Goal: Information Seeking & Learning: Learn about a topic

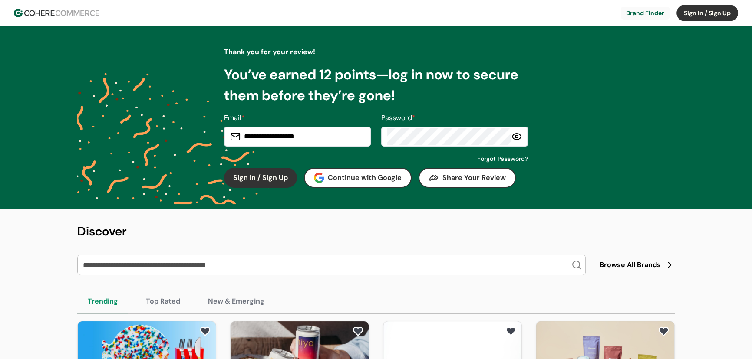
scroll to position [39, 0]
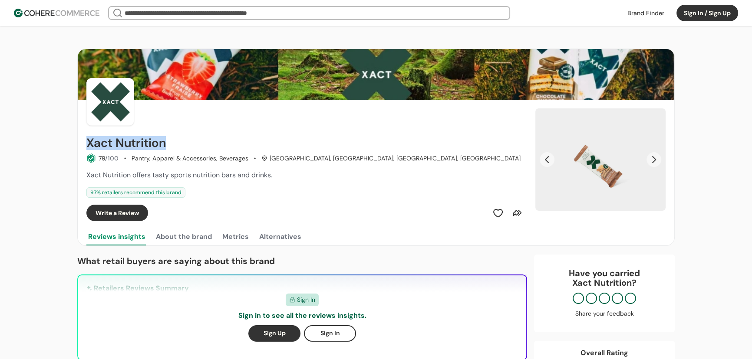
drag, startPoint x: 180, startPoint y: 141, endPoint x: 83, endPoint y: 145, distance: 96.4
click at [83, 145] on div "Xact Nutrition 79 /100 Pantry, Apparel & Accessories, Beverages Montréal-Nord, …" at bounding box center [376, 161] width 596 height 122
copy h2 "Xact Nutrition"
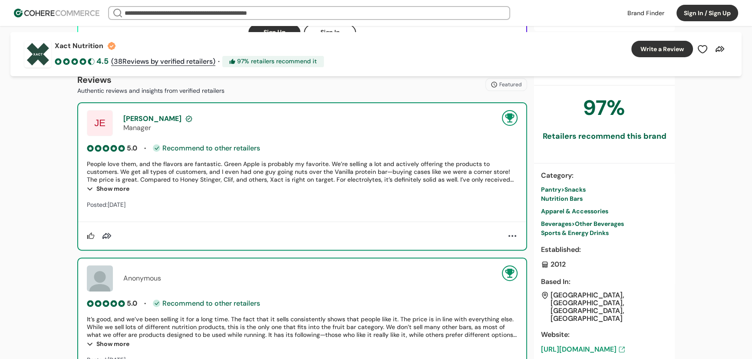
scroll to position [316, 0]
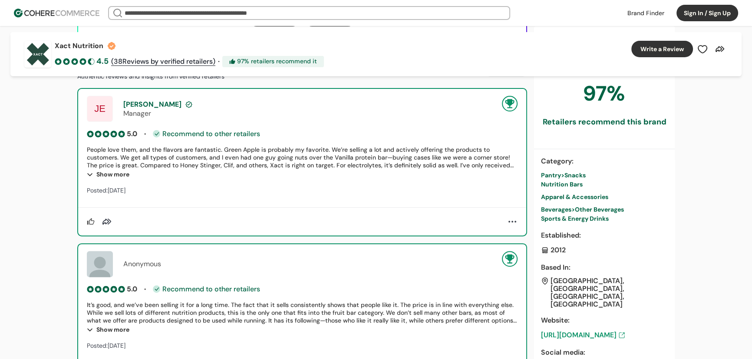
click at [572, 178] on span "Snacks" at bounding box center [574, 175] width 21 height 8
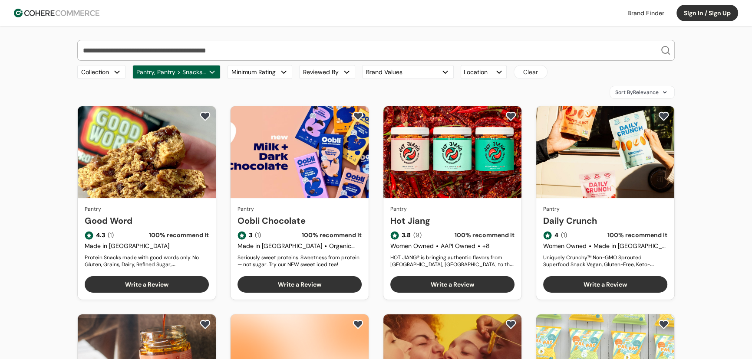
click at [652, 91] on span "Sort By Relevance" at bounding box center [636, 93] width 43 height 8
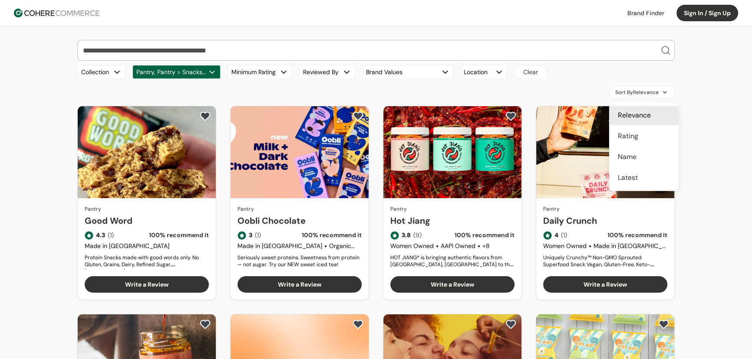
click at [638, 135] on div "Rating" at bounding box center [643, 136] width 69 height 19
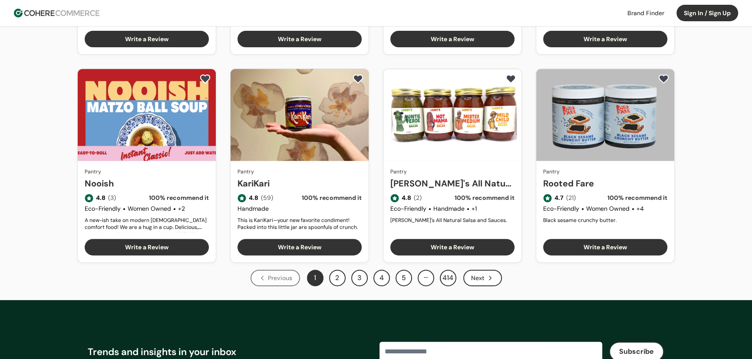
scroll to position [473, 0]
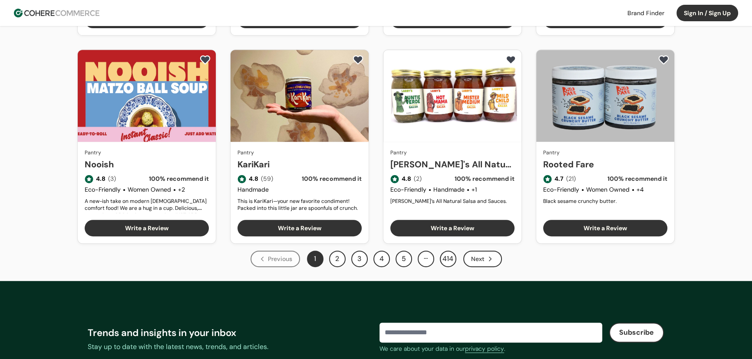
click at [479, 254] on div "Next" at bounding box center [482, 259] width 39 height 16
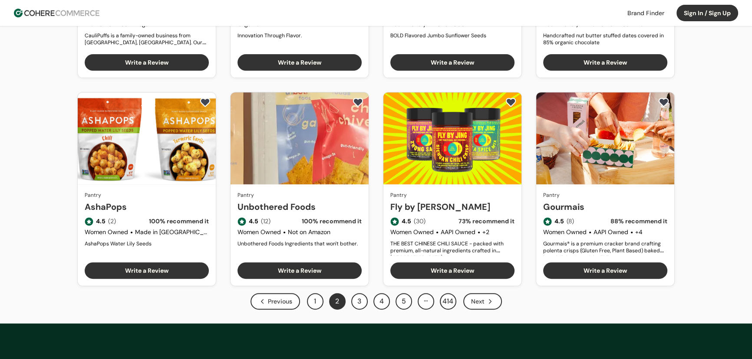
scroll to position [434, 0]
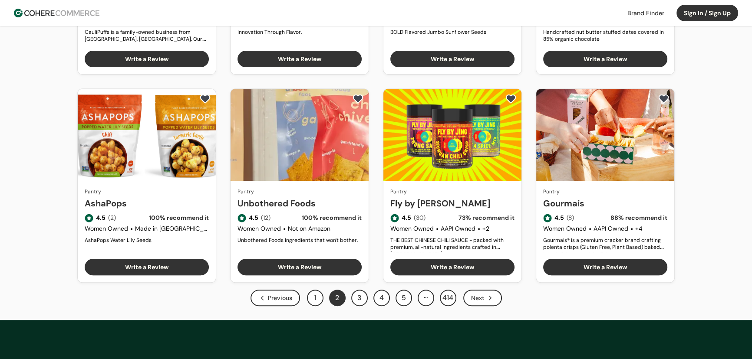
click at [472, 299] on div "Next" at bounding box center [482, 298] width 39 height 16
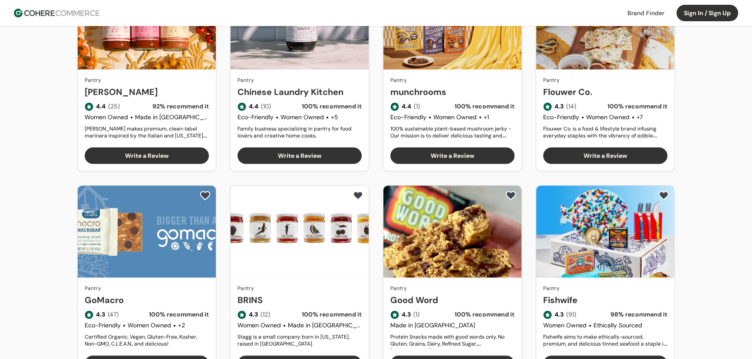
scroll to position [395, 0]
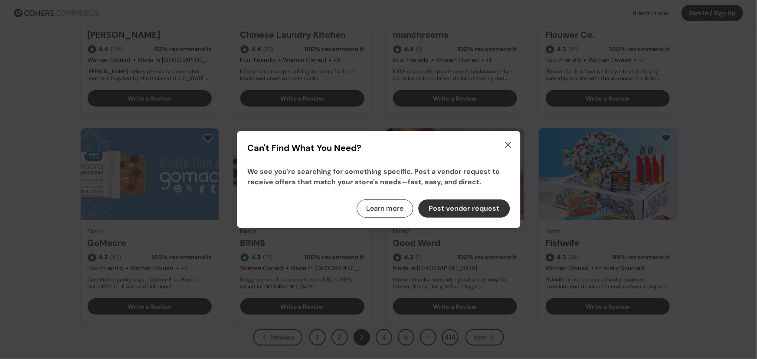
click at [506, 142] on icon "button" at bounding box center [508, 144] width 5 height 5
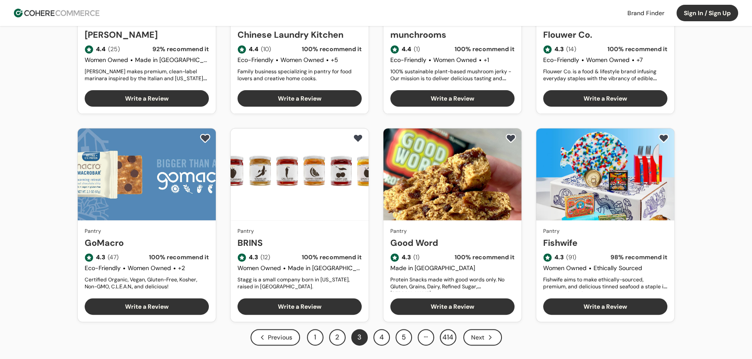
click at [487, 336] on icon "Next" at bounding box center [490, 338] width 8 height 8
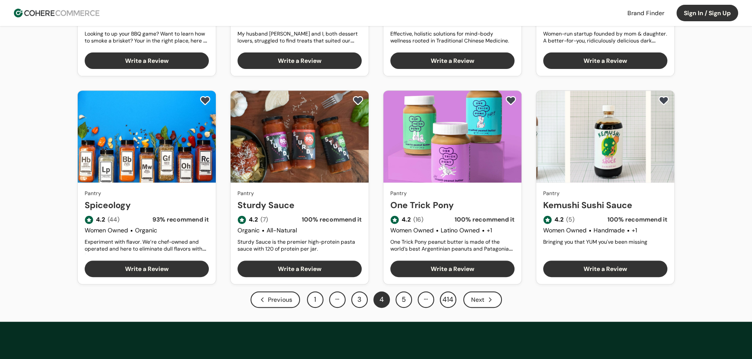
scroll to position [434, 0]
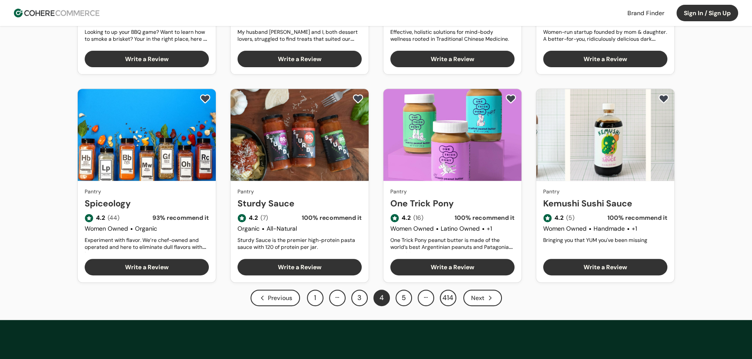
click at [479, 296] on div "Next" at bounding box center [482, 298] width 39 height 16
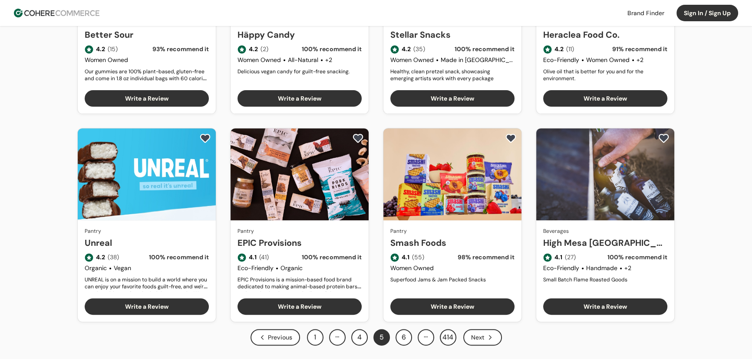
scroll to position [473, 0]
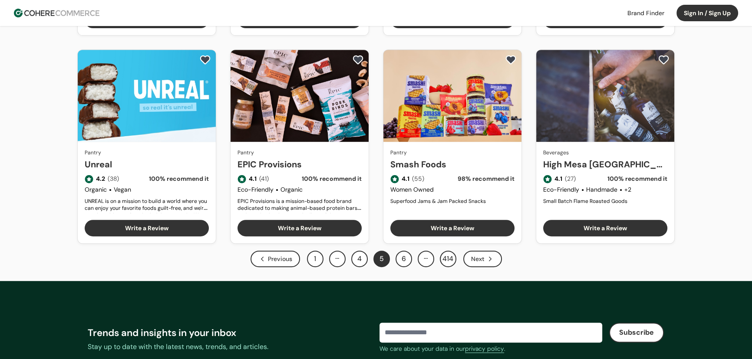
click at [481, 254] on div "Next" at bounding box center [482, 259] width 39 height 16
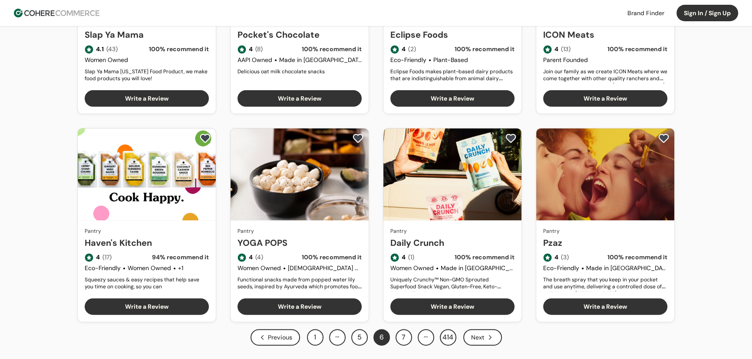
scroll to position [473, 0]
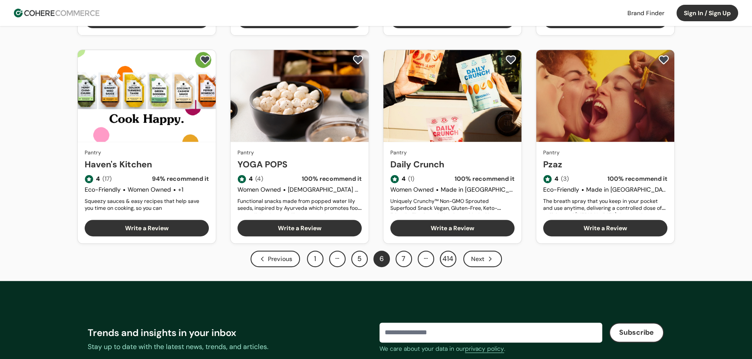
click at [472, 258] on div "Next" at bounding box center [482, 259] width 39 height 16
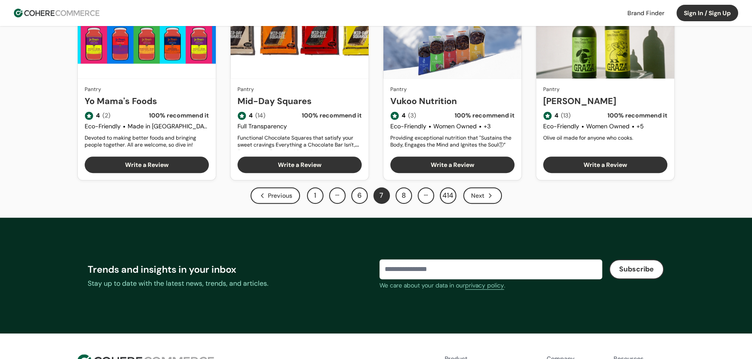
scroll to position [552, 0]
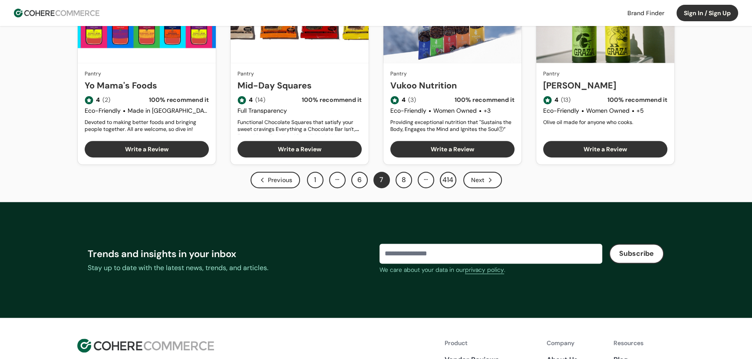
click at [475, 181] on div "Next" at bounding box center [482, 180] width 39 height 16
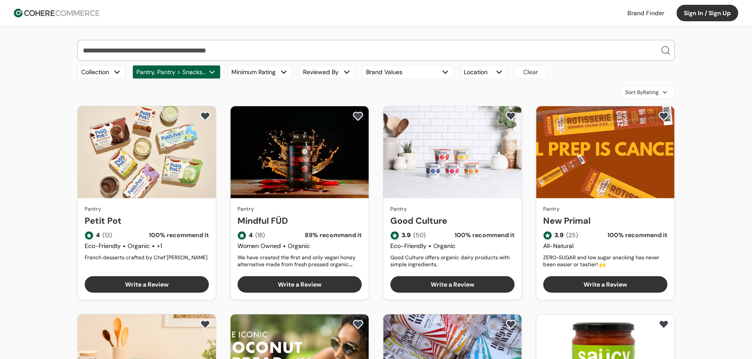
click at [190, 49] on input "search" at bounding box center [370, 50] width 579 height 20
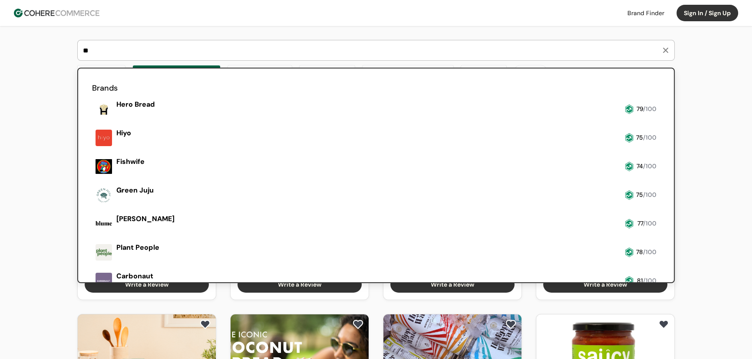
type input "*"
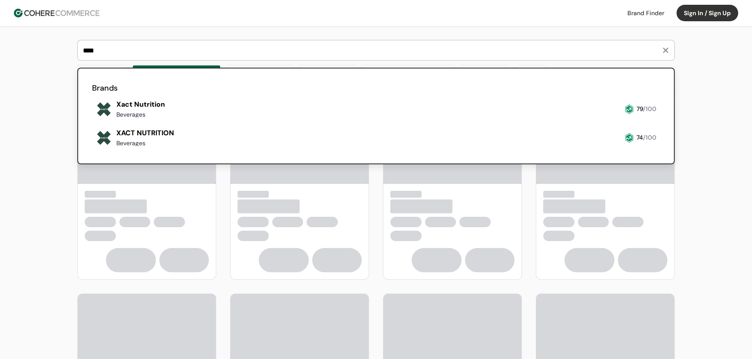
type input "****"
click at [92, 121] on link at bounding box center [92, 121] width 0 height 0
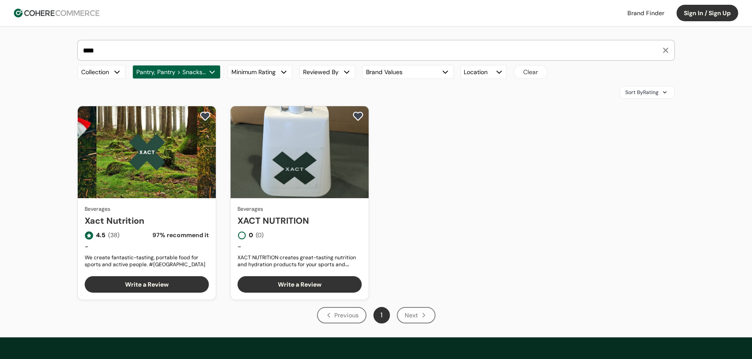
click at [631, 94] on span "Sort By Rating" at bounding box center [641, 93] width 33 height 8
click at [178, 57] on input "****" at bounding box center [370, 50] width 579 height 20
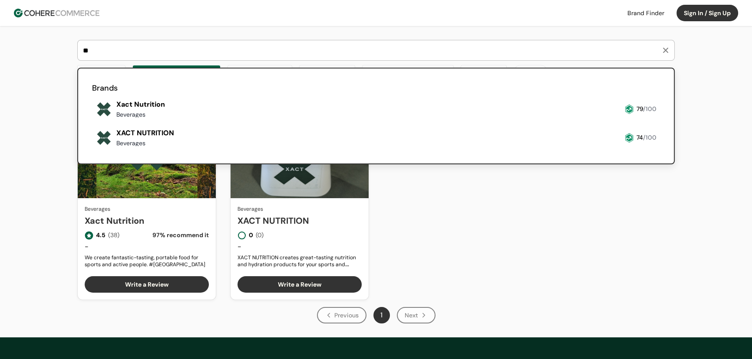
type input "*"
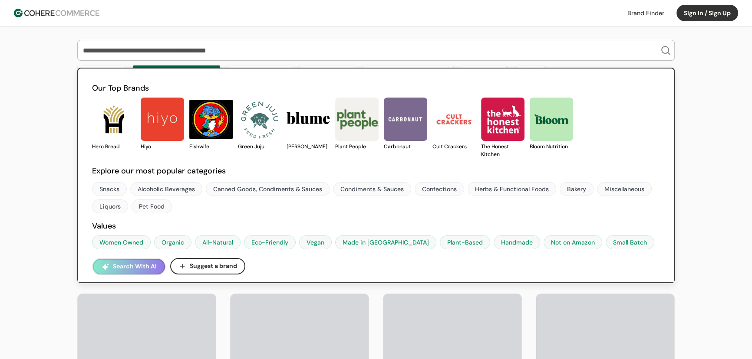
click at [720, 77] on div "Our Top Brands Hero Bread Hiyo Fishwife Green Juju Blume Plant People Carbonaut…" at bounding box center [376, 348] width 752 height 644
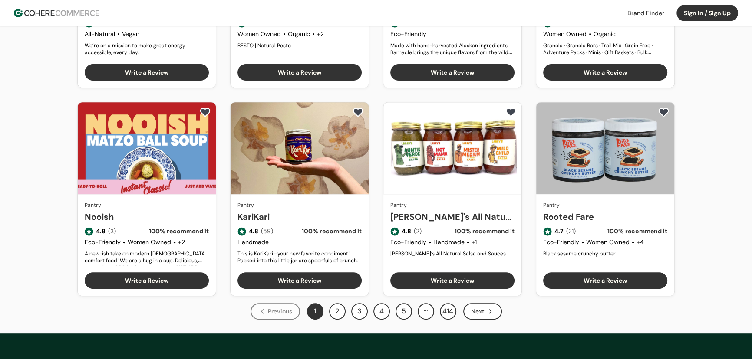
scroll to position [552, 0]
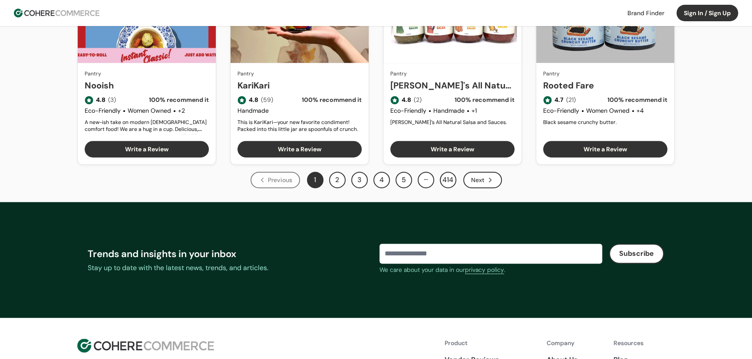
click at [489, 181] on icon "Next" at bounding box center [490, 180] width 2 height 4
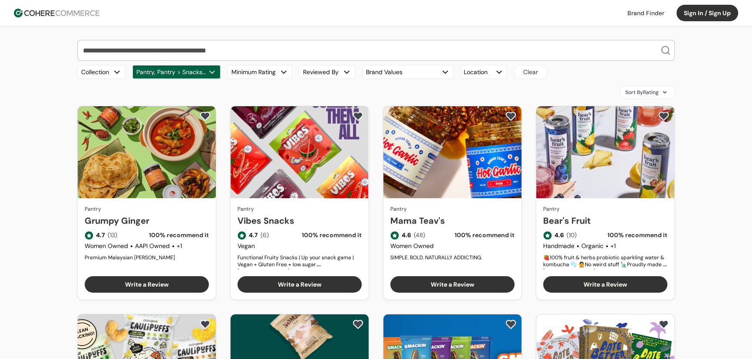
click at [212, 48] on input "search" at bounding box center [370, 50] width 579 height 20
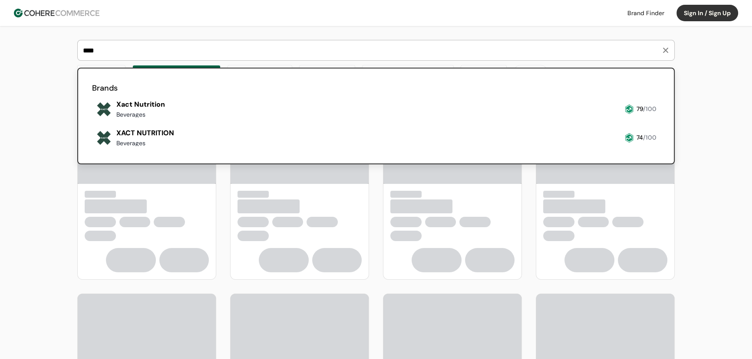
type input "****"
click at [92, 121] on link at bounding box center [92, 121] width 0 height 0
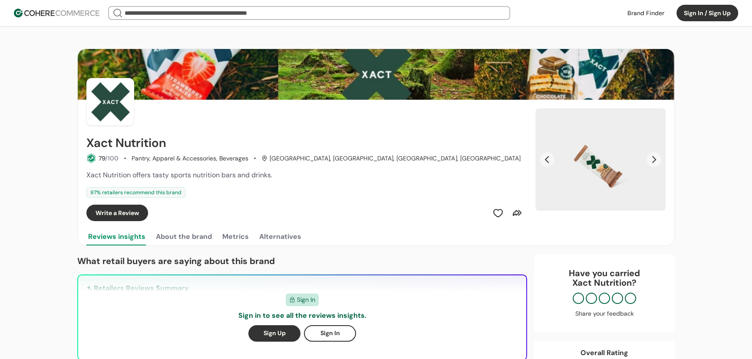
click at [656, 155] on button "Next Slide" at bounding box center [653, 159] width 15 height 15
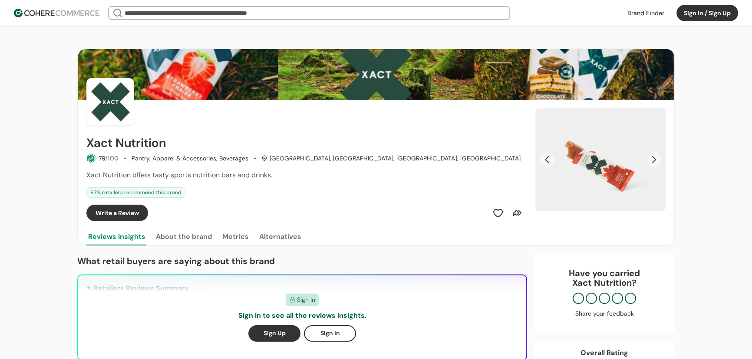
click at [656, 155] on button "Next Slide" at bounding box center [653, 159] width 15 height 15
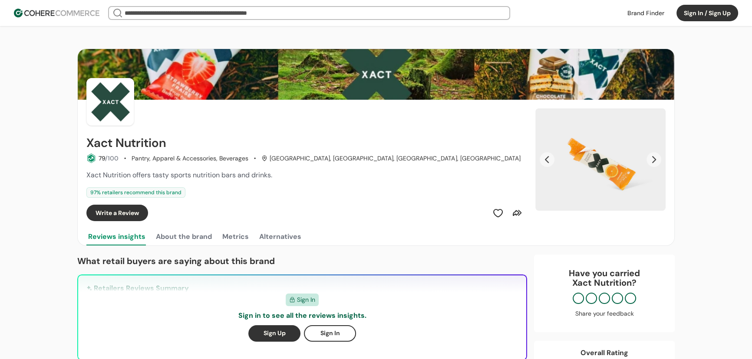
click at [174, 17] on input "search" at bounding box center [309, 13] width 373 height 12
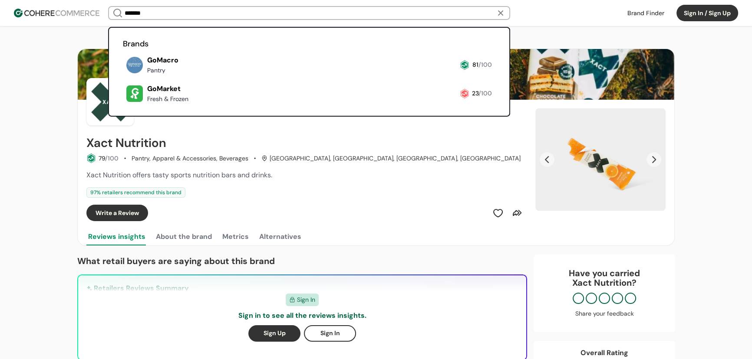
type input "*******"
click at [123, 77] on link at bounding box center [123, 77] width 0 height 0
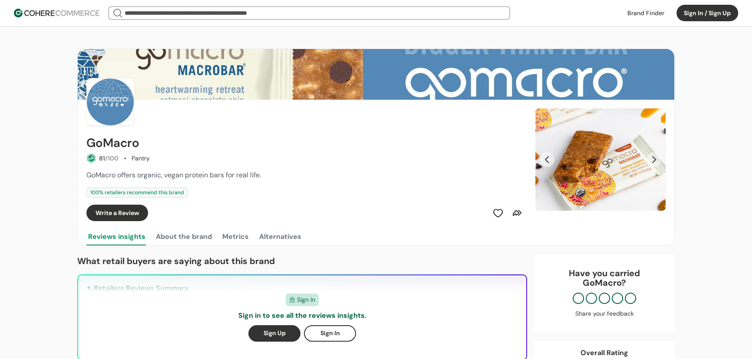
click at [164, 13] on input "search" at bounding box center [309, 13] width 373 height 12
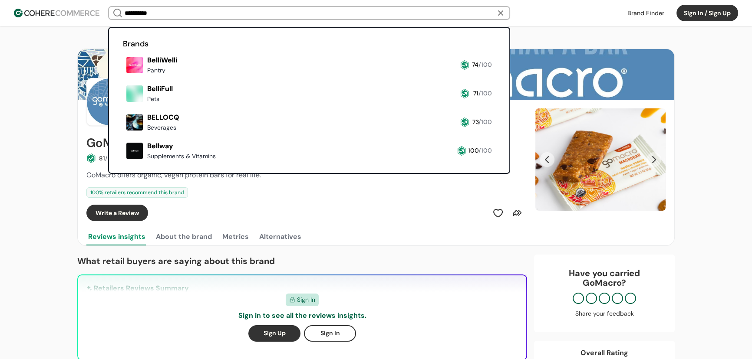
type input "**********"
click at [123, 77] on link at bounding box center [123, 77] width 0 height 0
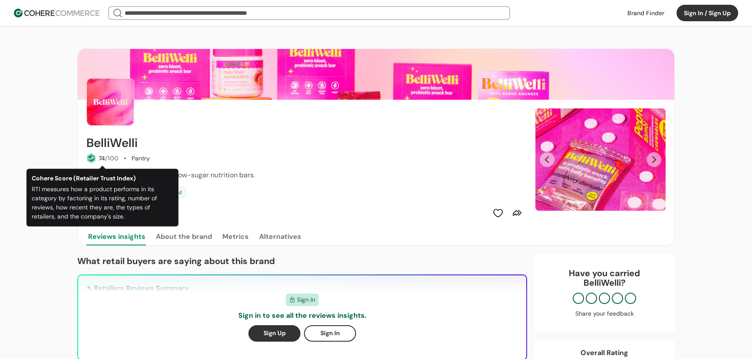
click at [110, 141] on h2 "BelliWelli" at bounding box center [111, 143] width 51 height 14
copy h2 "BelliWelli"
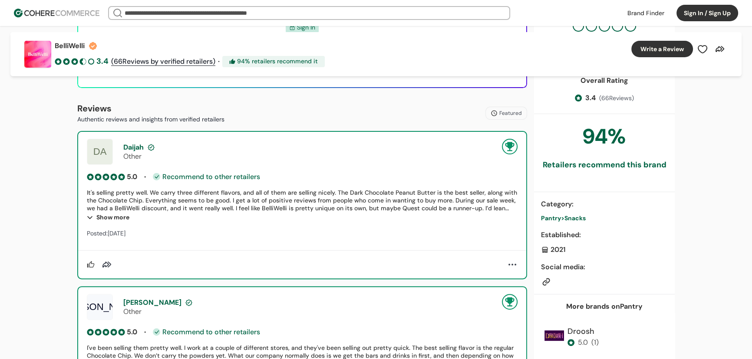
scroll to position [276, 0]
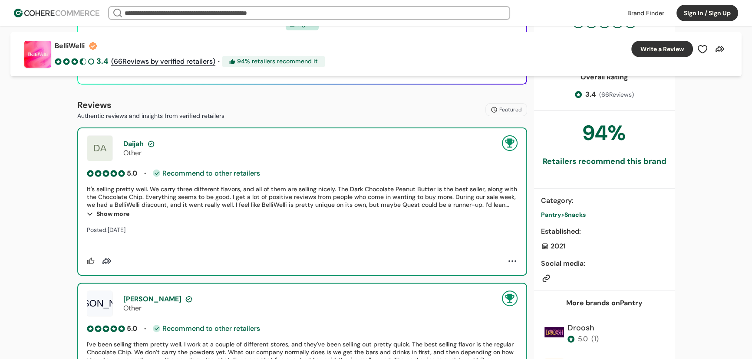
click at [574, 212] on span "Snacks" at bounding box center [574, 215] width 21 height 8
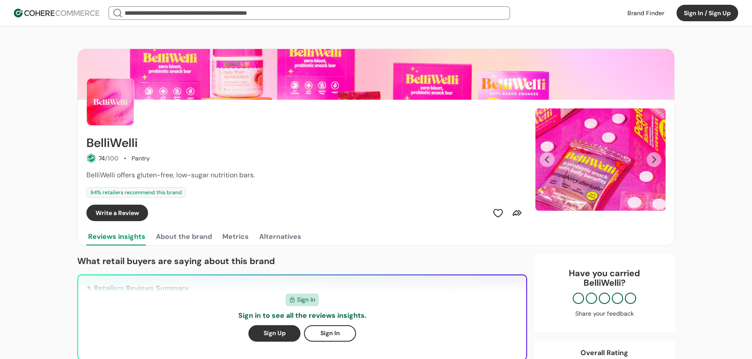
click at [654, 161] on button "Next Slide" at bounding box center [653, 159] width 15 height 15
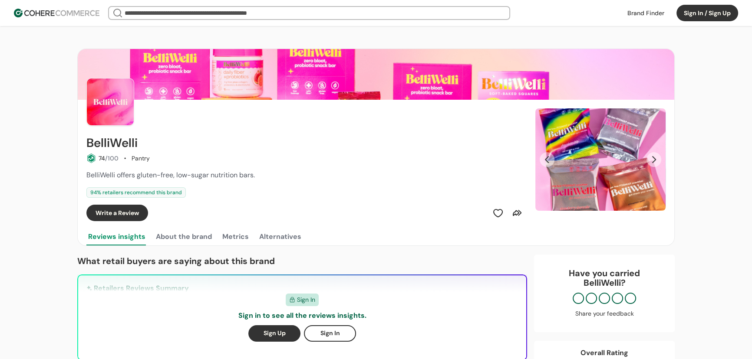
click at [654, 161] on button "Next Slide" at bounding box center [653, 159] width 15 height 15
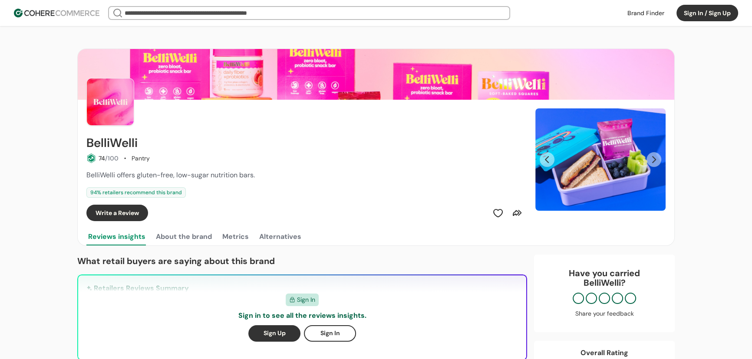
click at [654, 161] on button "Next Slide" at bounding box center [653, 159] width 15 height 15
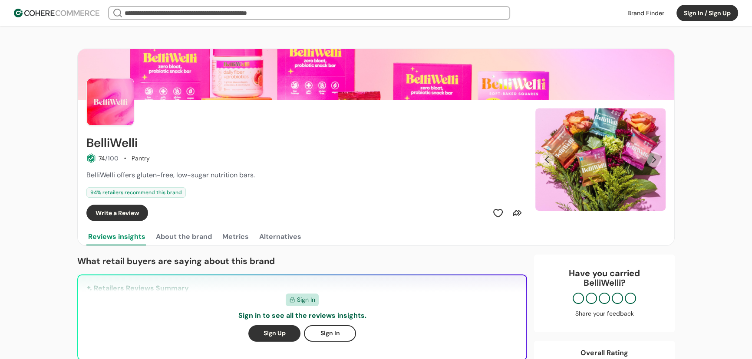
click at [654, 161] on button "Next Slide" at bounding box center [653, 159] width 15 height 15
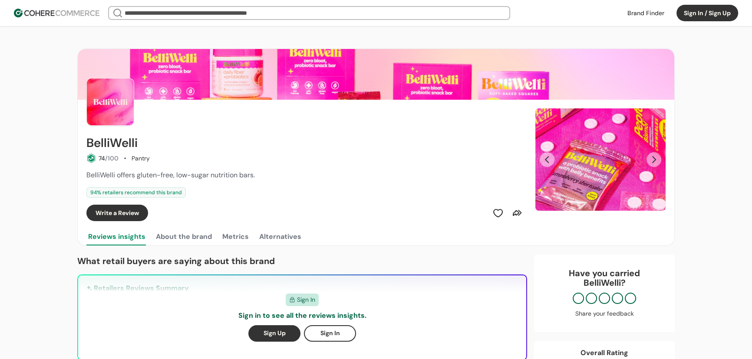
click at [149, 16] on input "search" at bounding box center [309, 13] width 373 height 12
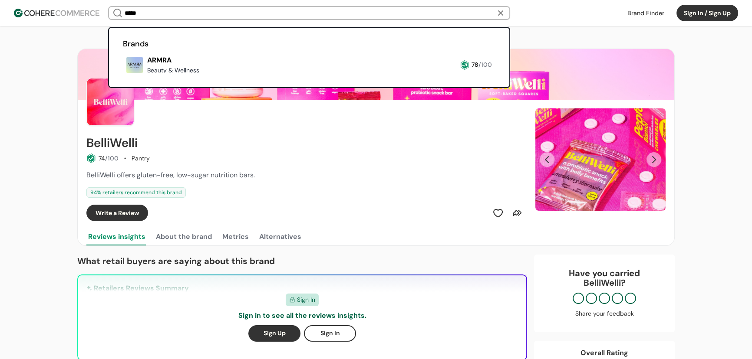
type input "*****"
click at [123, 77] on link at bounding box center [123, 77] width 0 height 0
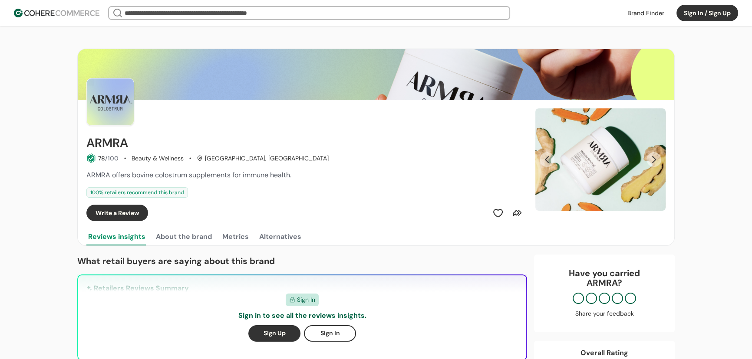
click at [657, 158] on button "Next Slide" at bounding box center [653, 159] width 15 height 15
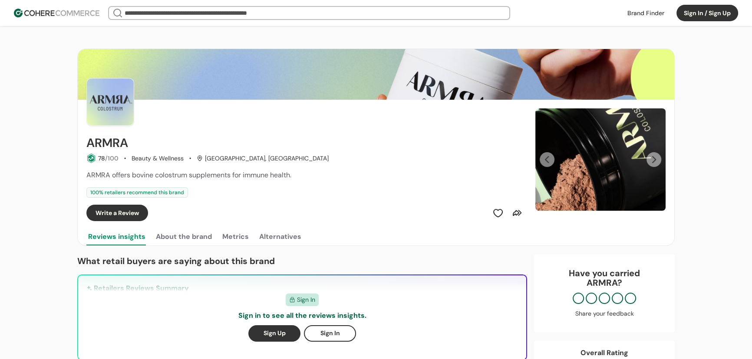
click at [657, 158] on button "Next Slide" at bounding box center [653, 159] width 15 height 15
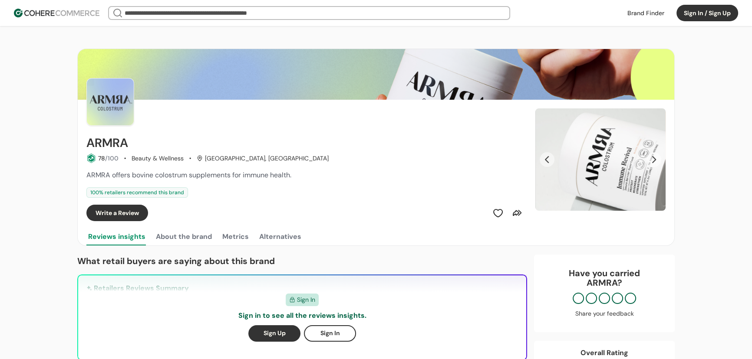
click at [657, 158] on button "Next Slide" at bounding box center [653, 159] width 15 height 15
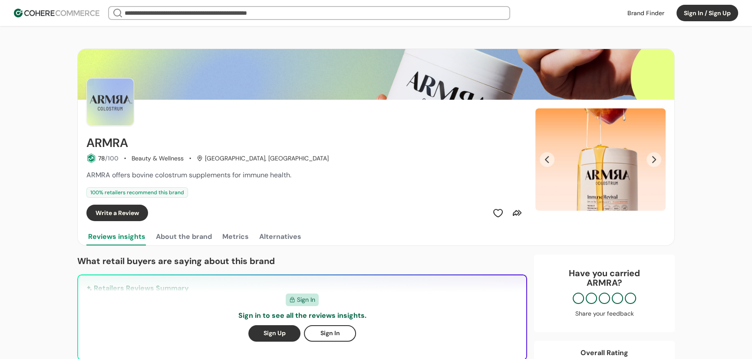
click at [657, 158] on button "Next Slide" at bounding box center [653, 159] width 15 height 15
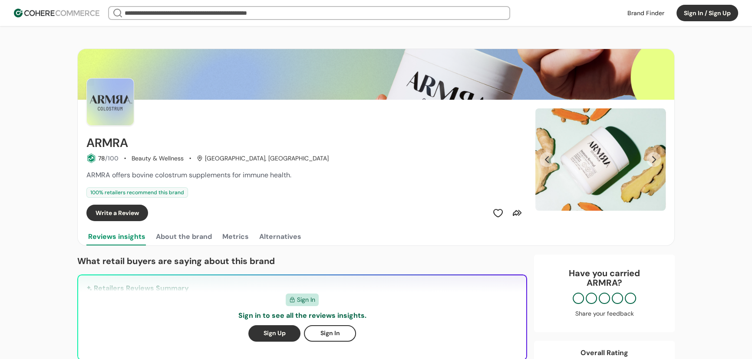
click at [657, 158] on button "Next Slide" at bounding box center [653, 159] width 15 height 15
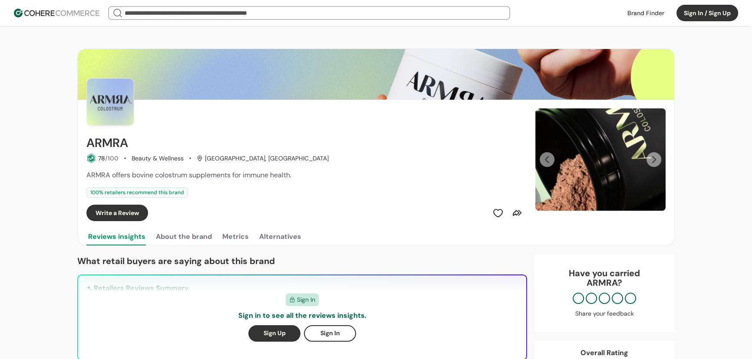
click at [657, 158] on button "Next Slide" at bounding box center [653, 159] width 15 height 15
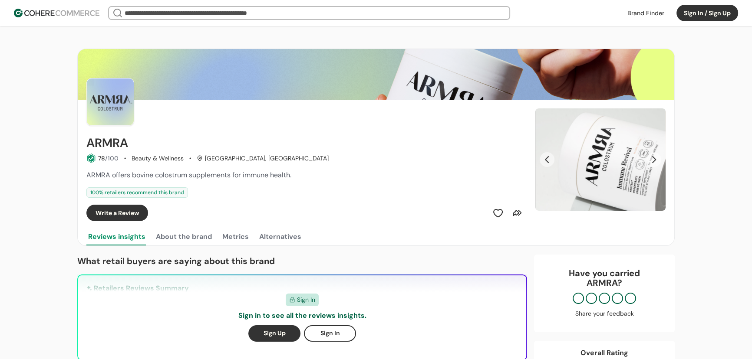
click at [657, 158] on button "Next Slide" at bounding box center [653, 159] width 15 height 15
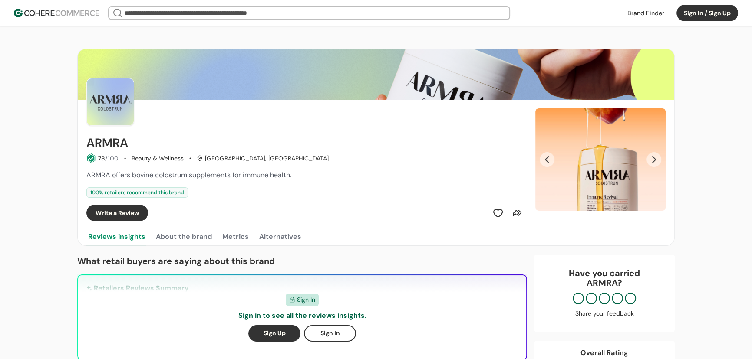
click at [157, 13] on input "search" at bounding box center [309, 13] width 373 height 12
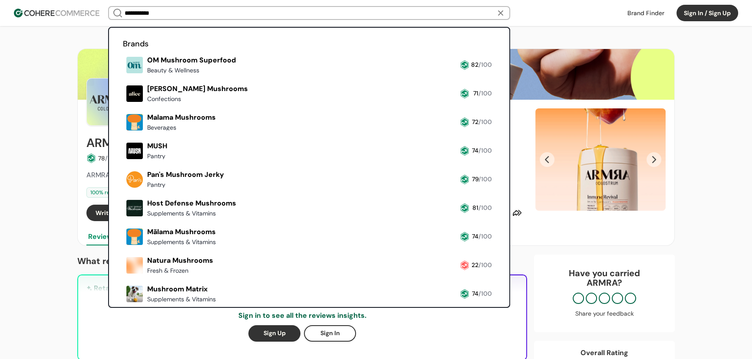
type input "**********"
click at [123, 77] on link at bounding box center [123, 77] width 0 height 0
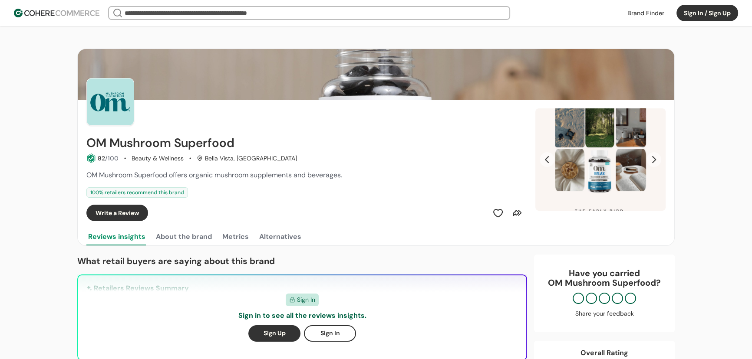
click at [655, 160] on button "Next Slide" at bounding box center [653, 159] width 15 height 15
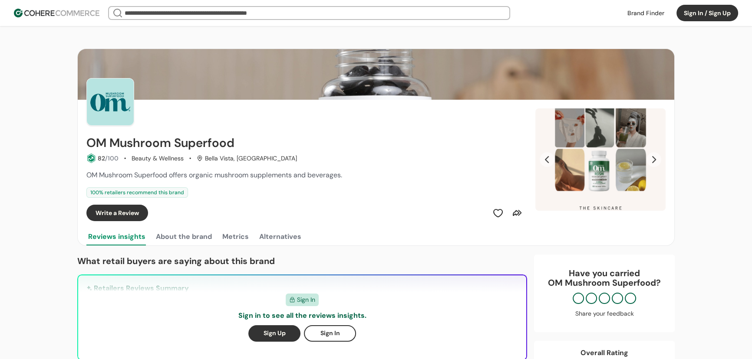
click at [655, 160] on button "Next Slide" at bounding box center [653, 159] width 15 height 15
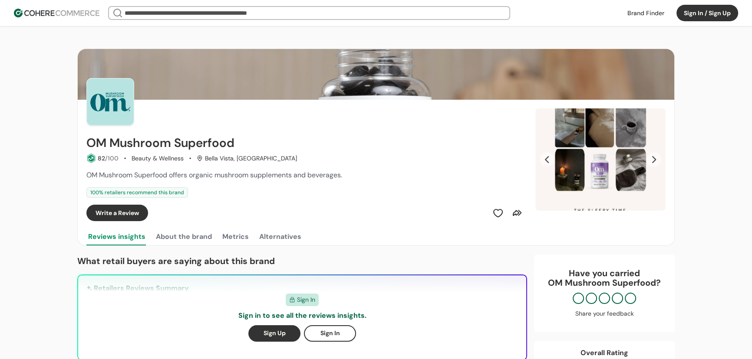
click at [655, 160] on button "Next Slide" at bounding box center [653, 159] width 15 height 15
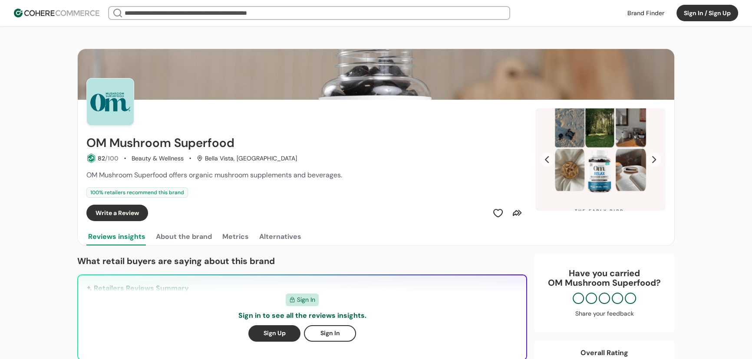
click at [655, 160] on button "Next Slide" at bounding box center [653, 159] width 15 height 15
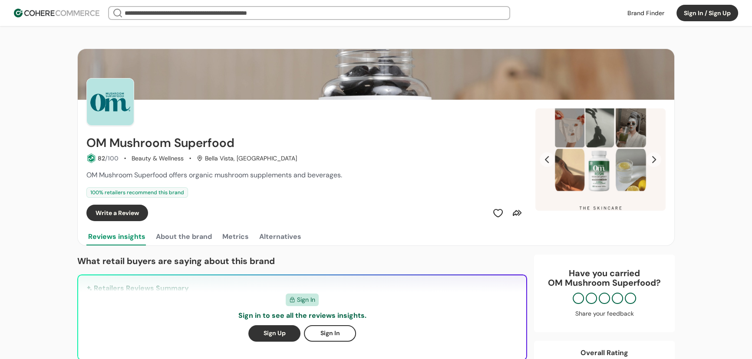
click at [184, 9] on input "search" at bounding box center [309, 13] width 373 height 12
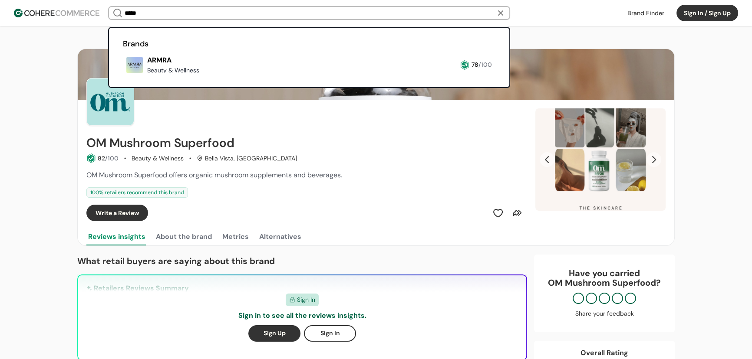
type input "*****"
click at [123, 77] on link at bounding box center [123, 77] width 0 height 0
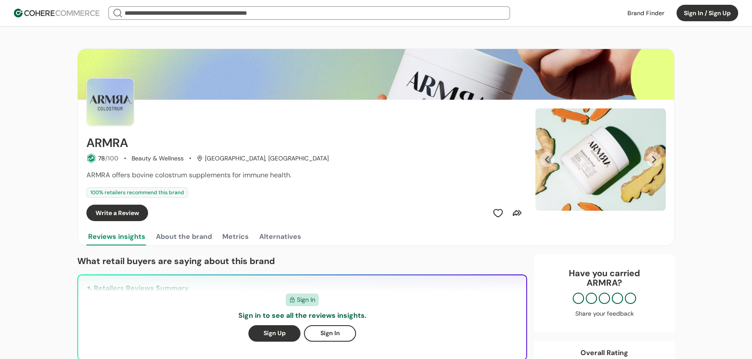
click at [288, 17] on input "search" at bounding box center [309, 13] width 373 height 12
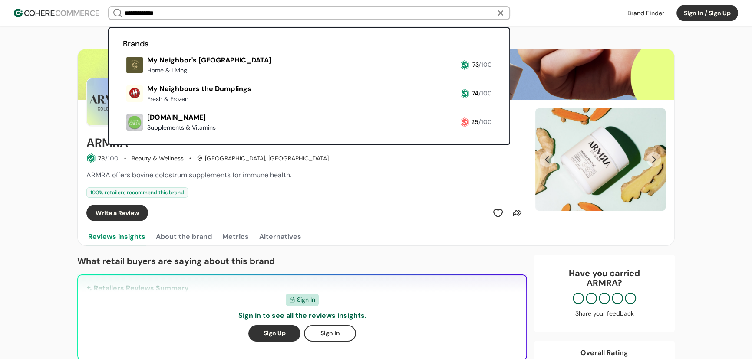
type input "**********"
click at [123, 77] on link at bounding box center [123, 77] width 0 height 0
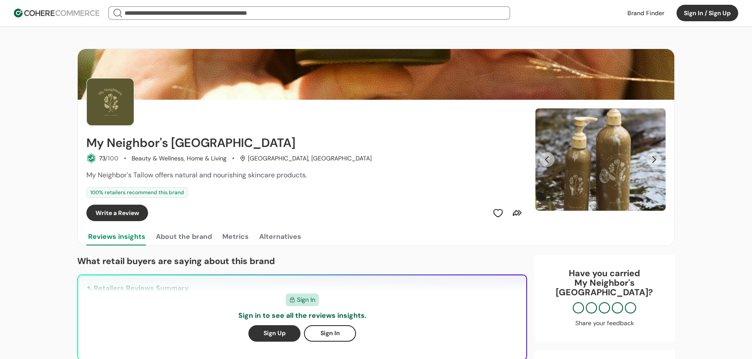
click at [656, 161] on button "Next Slide" at bounding box center [653, 159] width 15 height 15
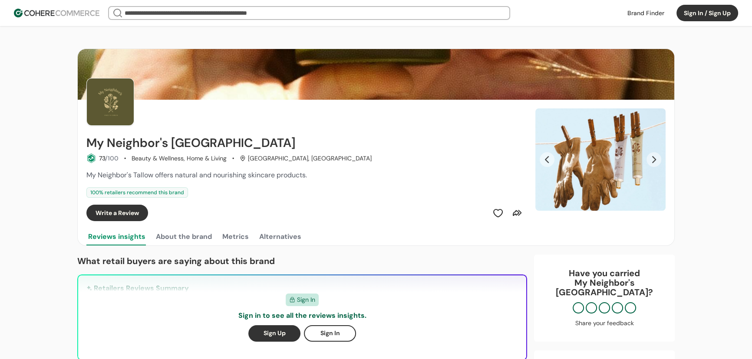
click at [655, 158] on button "Next Slide" at bounding box center [653, 159] width 15 height 15
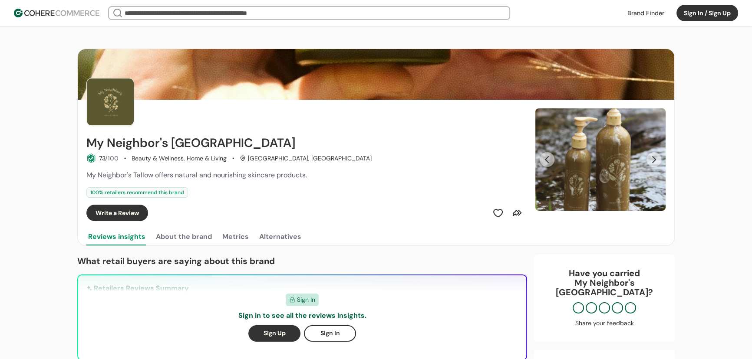
click at [655, 158] on button "Next Slide" at bounding box center [653, 159] width 15 height 15
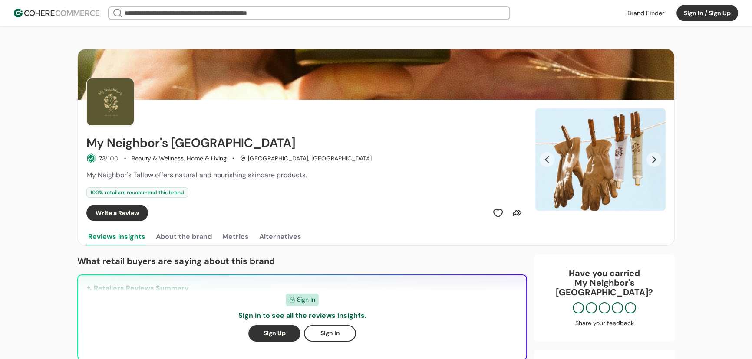
drag, startPoint x: 455, startPoint y: 81, endPoint x: 397, endPoint y: 71, distance: 59.4
drag, startPoint x: 74, startPoint y: 13, endPoint x: 95, endPoint y: 12, distance: 21.3
click at [74, 13] on img at bounding box center [57, 13] width 86 height 9
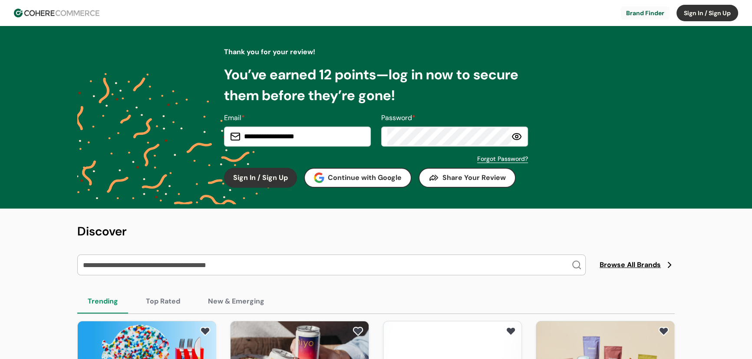
click at [633, 12] on link at bounding box center [645, 13] width 49 height 13
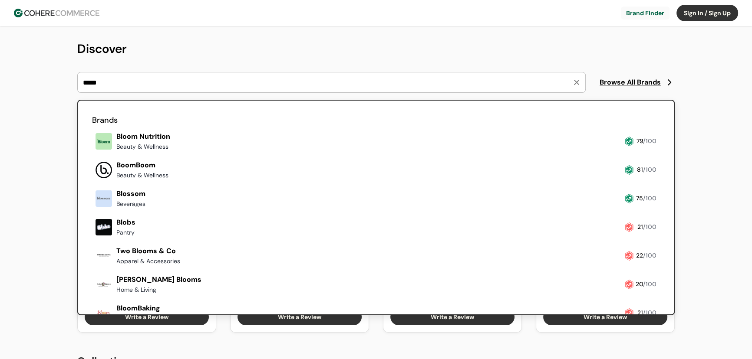
type input "*****"
click at [92, 153] on link at bounding box center [92, 153] width 0 height 0
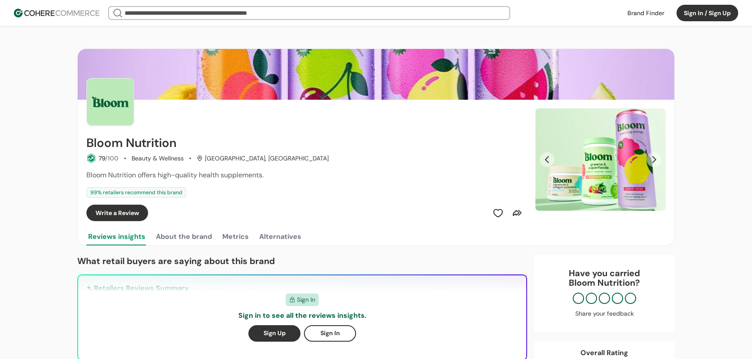
click at [210, 14] on input "search" at bounding box center [309, 13] width 373 height 12
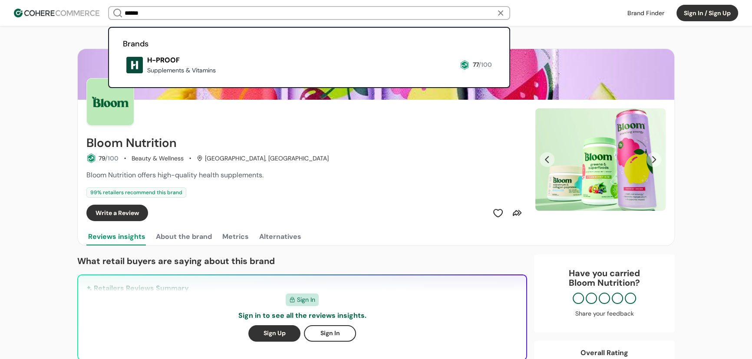
type input "******"
click at [123, 77] on link at bounding box center [123, 77] width 0 height 0
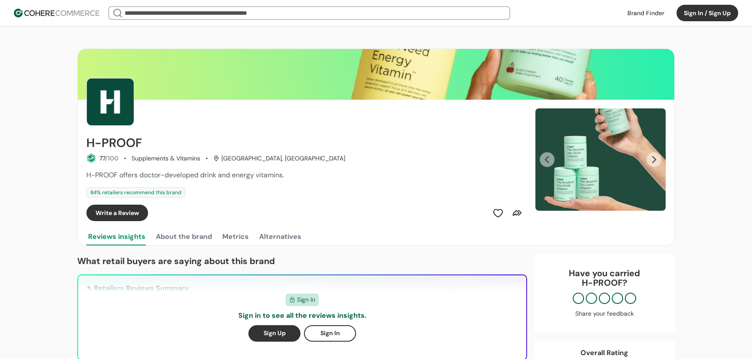
click at [195, 10] on input "search" at bounding box center [309, 13] width 373 height 12
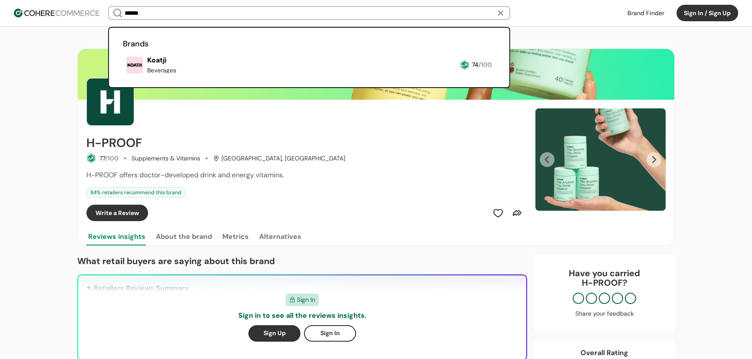
type input "******"
click at [123, 77] on link at bounding box center [123, 77] width 0 height 0
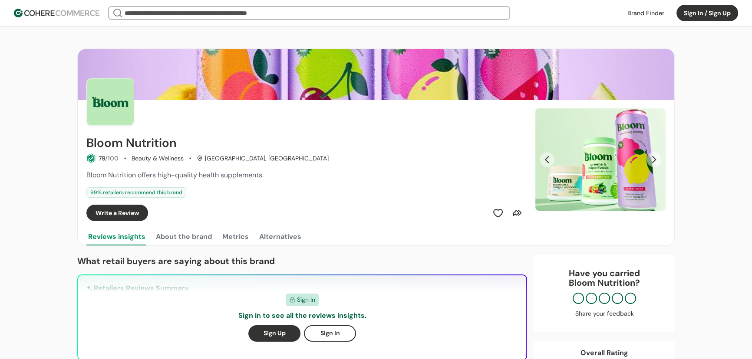
click at [652, 158] on button "Next Slide" at bounding box center [653, 159] width 15 height 15
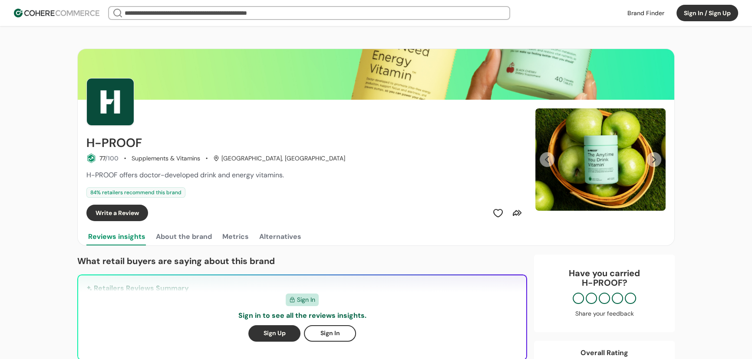
click at [655, 158] on button "Next Slide" at bounding box center [653, 159] width 15 height 15
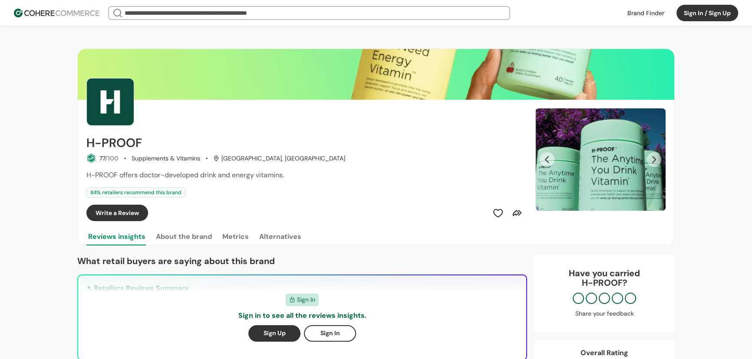
click at [655, 158] on button "Next Slide" at bounding box center [653, 159] width 15 height 15
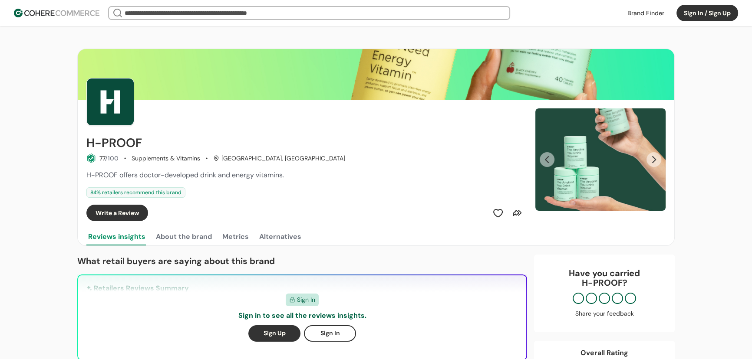
drag, startPoint x: 621, startPoint y: 160, endPoint x: 653, endPoint y: 151, distance: 33.7
click at [653, 151] on img "Slide 1" at bounding box center [600, 160] width 130 height 102
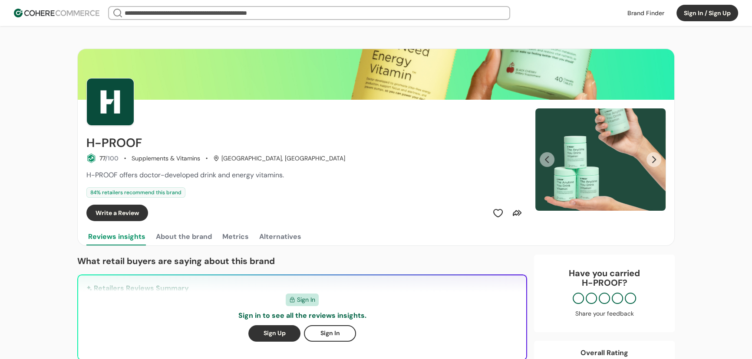
click at [654, 160] on button "Next Slide" at bounding box center [653, 159] width 15 height 15
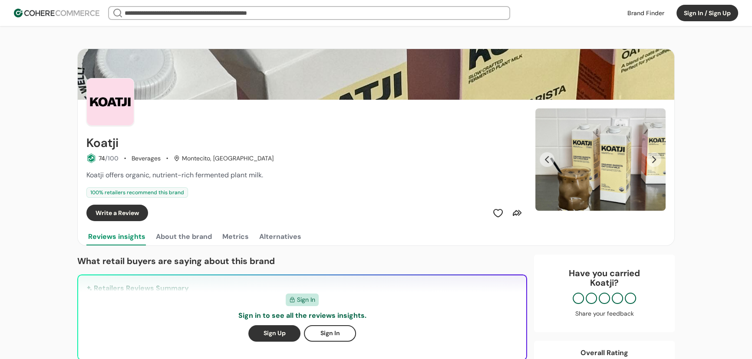
click at [652, 160] on button "Next Slide" at bounding box center [653, 159] width 15 height 15
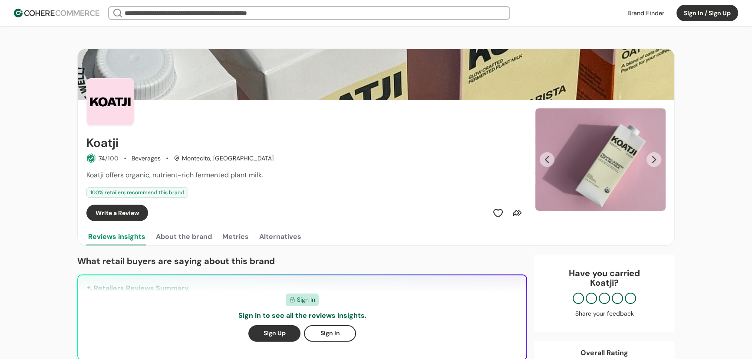
click at [652, 160] on button "Next Slide" at bounding box center [653, 159] width 15 height 15
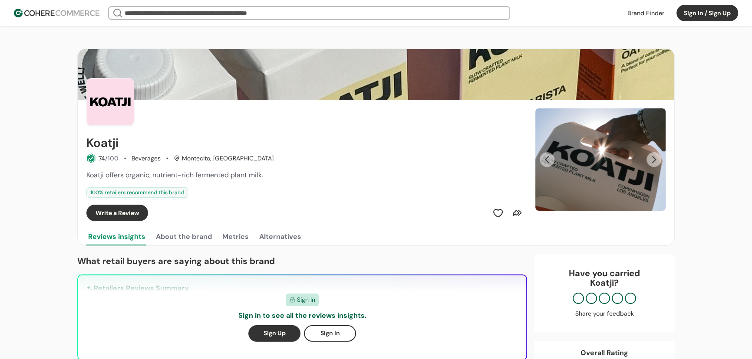
click at [652, 160] on button "Next Slide" at bounding box center [653, 159] width 15 height 15
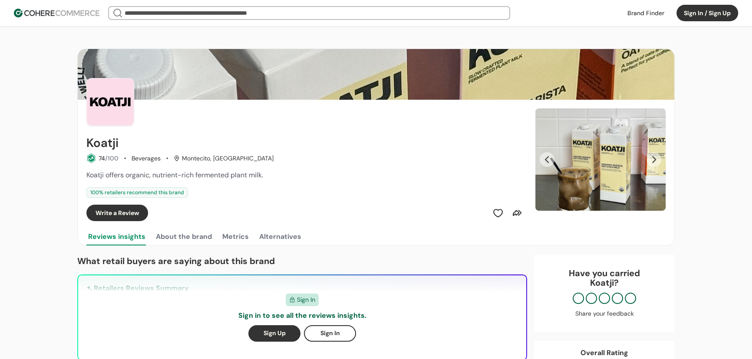
click at [169, 17] on input "search" at bounding box center [309, 13] width 373 height 12
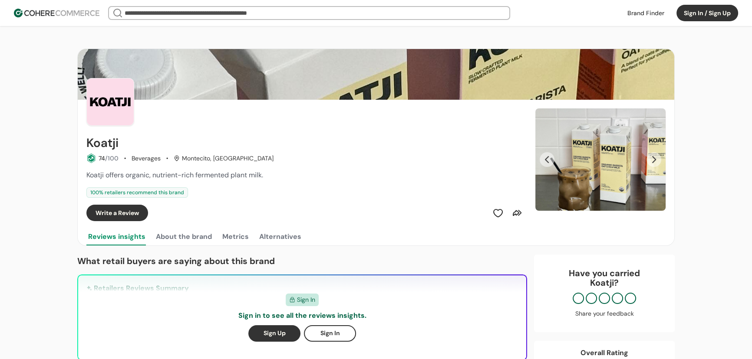
click at [168, 8] on input "search" at bounding box center [309, 13] width 373 height 12
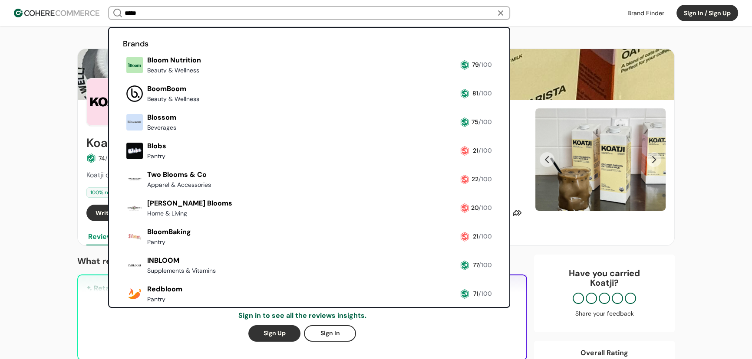
type input "*****"
click at [123, 77] on link at bounding box center [123, 77] width 0 height 0
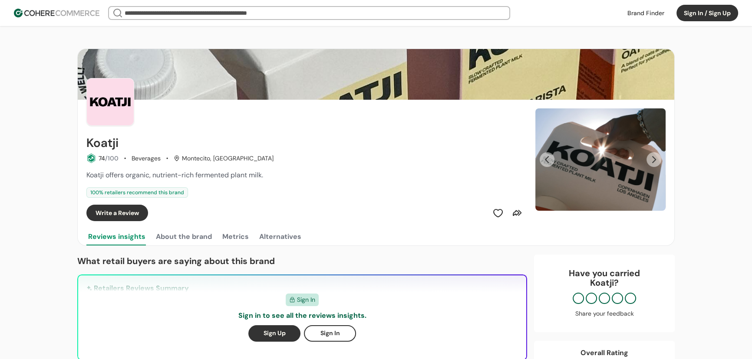
click at [185, 11] on input "search" at bounding box center [309, 13] width 373 height 12
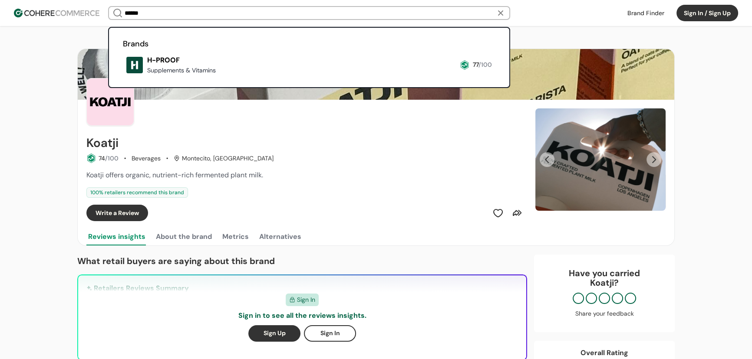
type input "******"
click at [123, 77] on link at bounding box center [123, 77] width 0 height 0
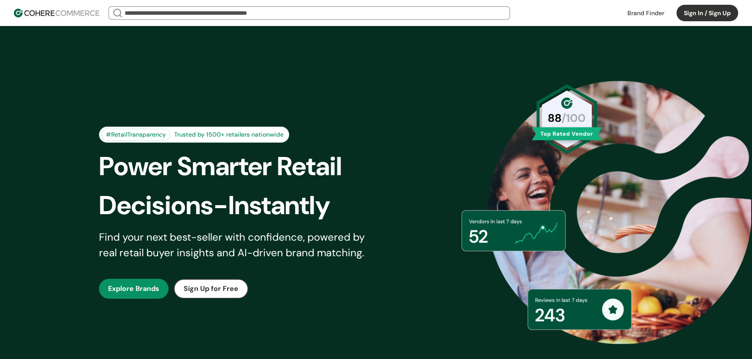
click at [188, 14] on input "search" at bounding box center [309, 13] width 373 height 12
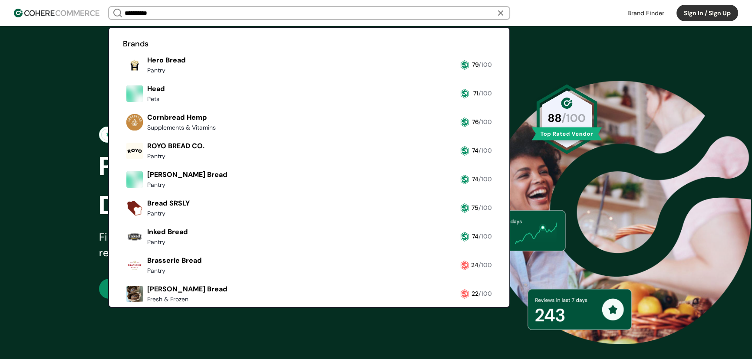
type input "**********"
drag, startPoint x: 175, startPoint y: 64, endPoint x: 199, endPoint y: 39, distance: 34.1
click at [123, 77] on link at bounding box center [123, 77] width 0 height 0
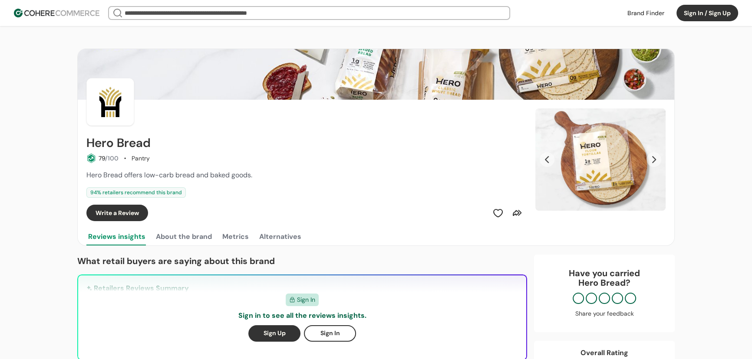
click at [658, 160] on button "Next Slide" at bounding box center [653, 159] width 15 height 15
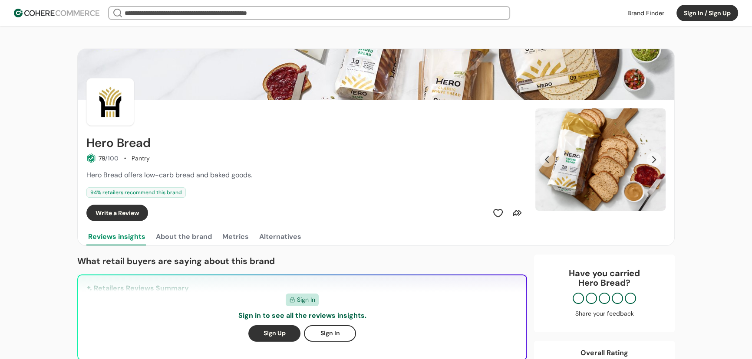
click at [658, 160] on button "Next Slide" at bounding box center [653, 159] width 15 height 15
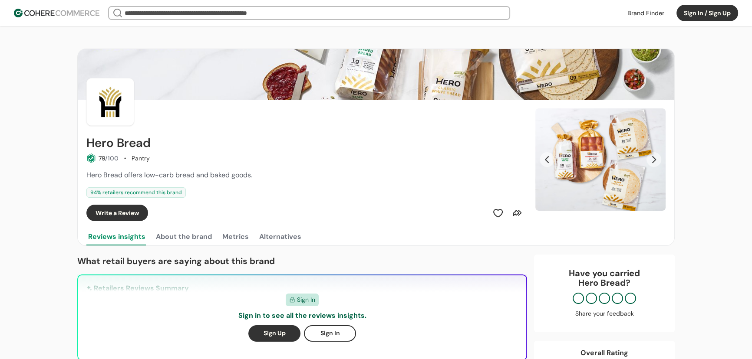
click at [658, 160] on button "Next Slide" at bounding box center [653, 159] width 15 height 15
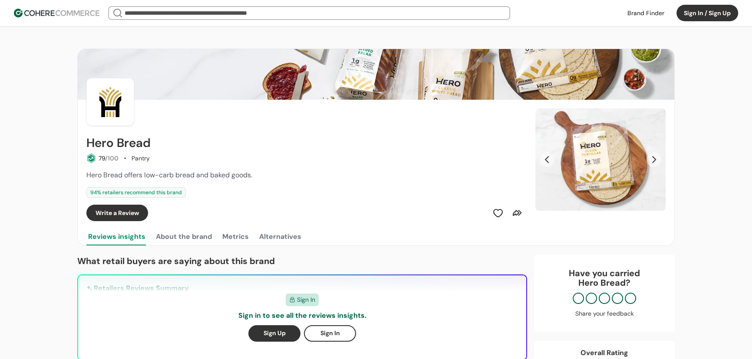
click at [648, 160] on button "Next Slide" at bounding box center [653, 159] width 15 height 15
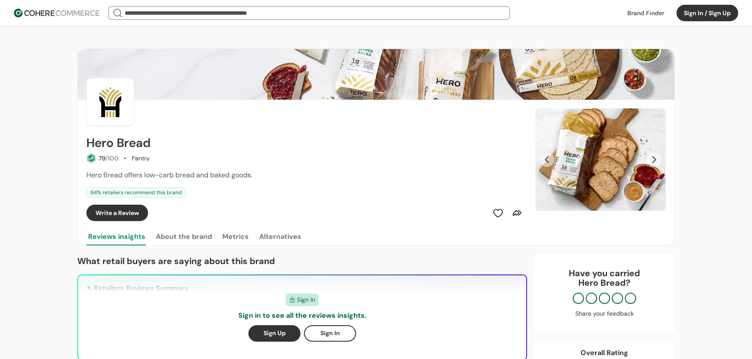
click at [184, 10] on input "search" at bounding box center [309, 13] width 373 height 12
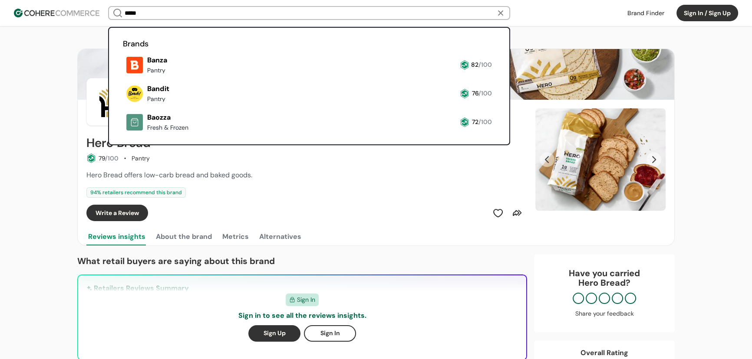
type input "*****"
click at [123, 77] on link at bounding box center [123, 77] width 0 height 0
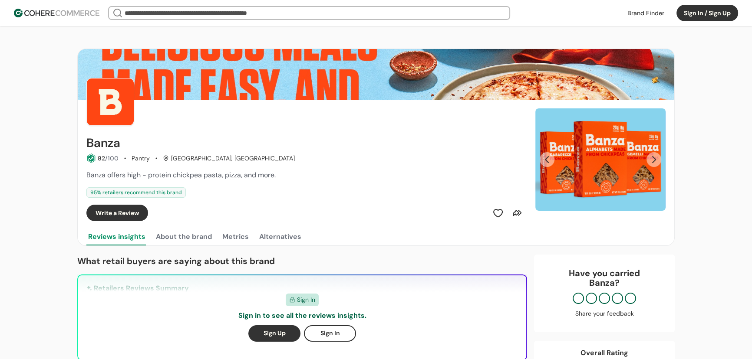
click at [656, 161] on button "Next Slide" at bounding box center [653, 159] width 15 height 15
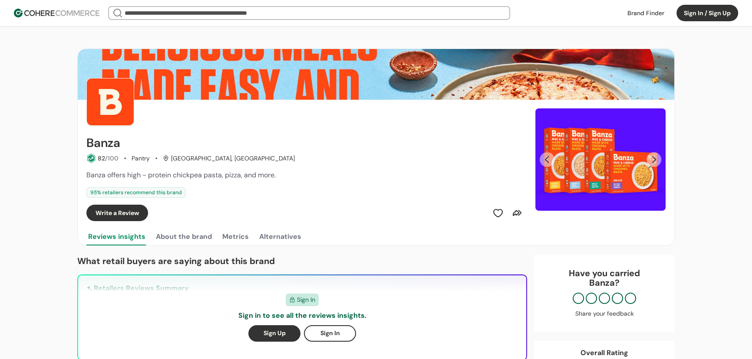
click at [656, 159] on button "Next Slide" at bounding box center [653, 159] width 15 height 15
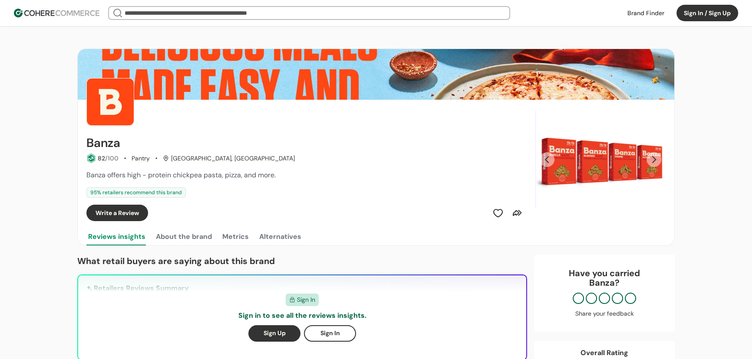
click at [650, 156] on button "Next Slide" at bounding box center [653, 159] width 15 height 15
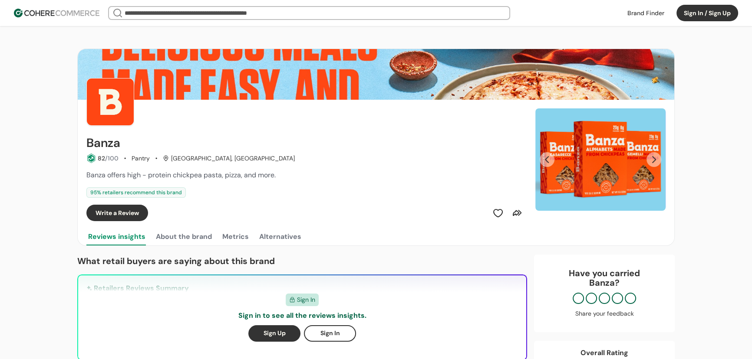
click at [156, 10] on input "search" at bounding box center [309, 13] width 373 height 12
paste input "**********"
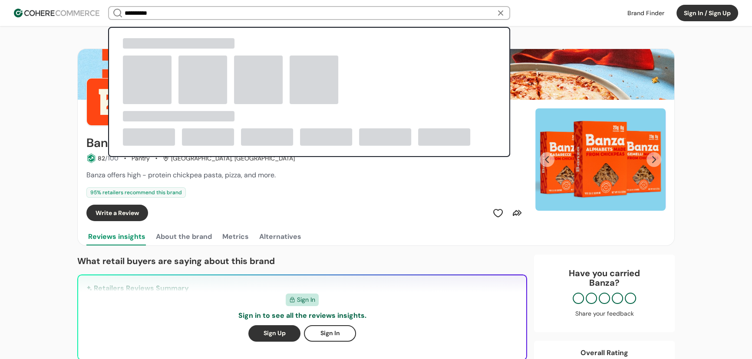
type input "**********"
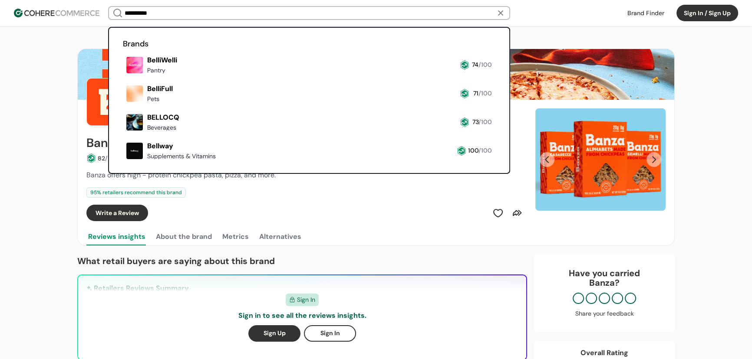
click at [123, 77] on link at bounding box center [123, 77] width 0 height 0
